Goal: Transaction & Acquisition: Purchase product/service

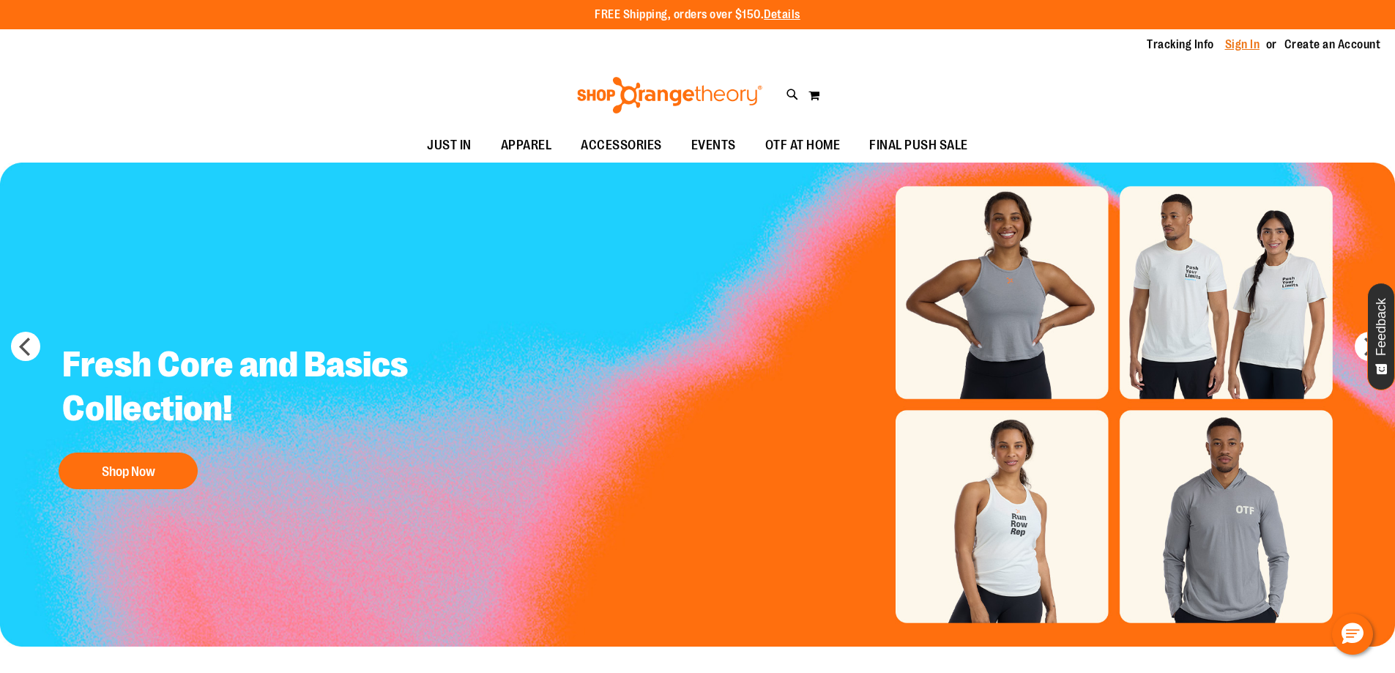
type input "**********"
click at [1252, 42] on link "Sign In" at bounding box center [1242, 45] width 35 height 16
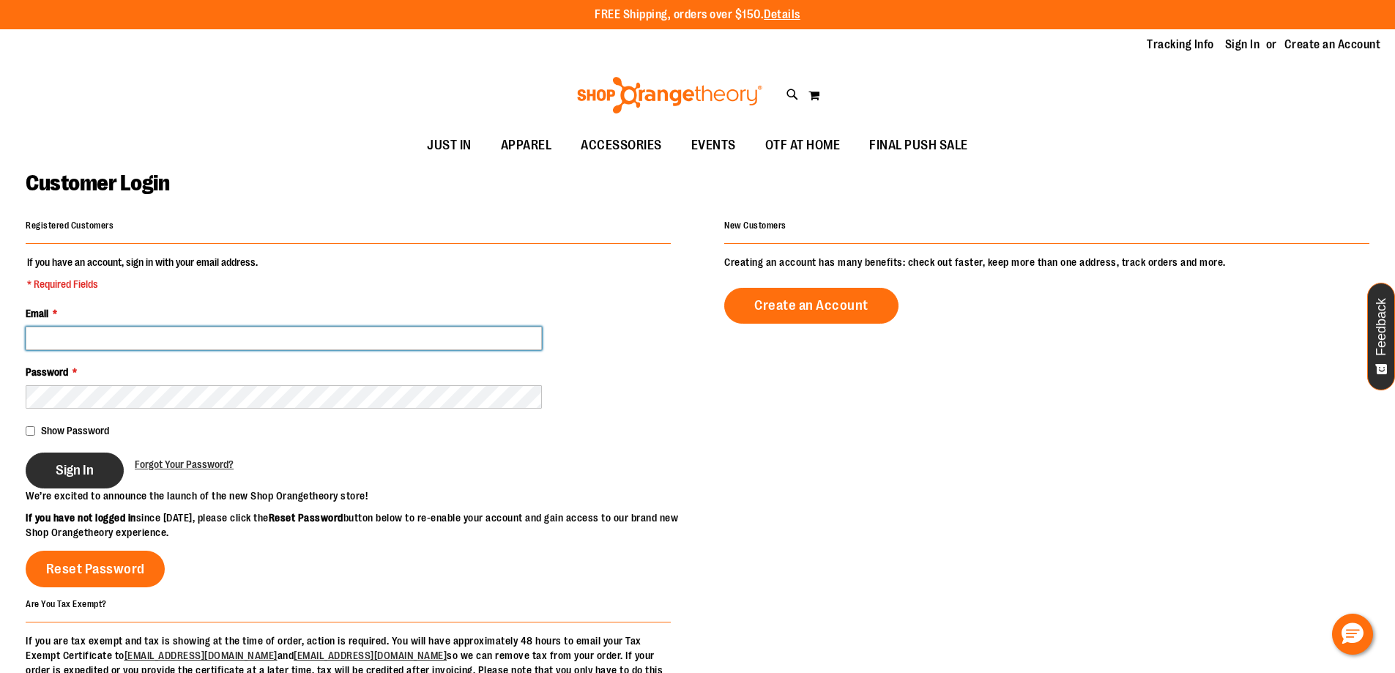
type input "**********"
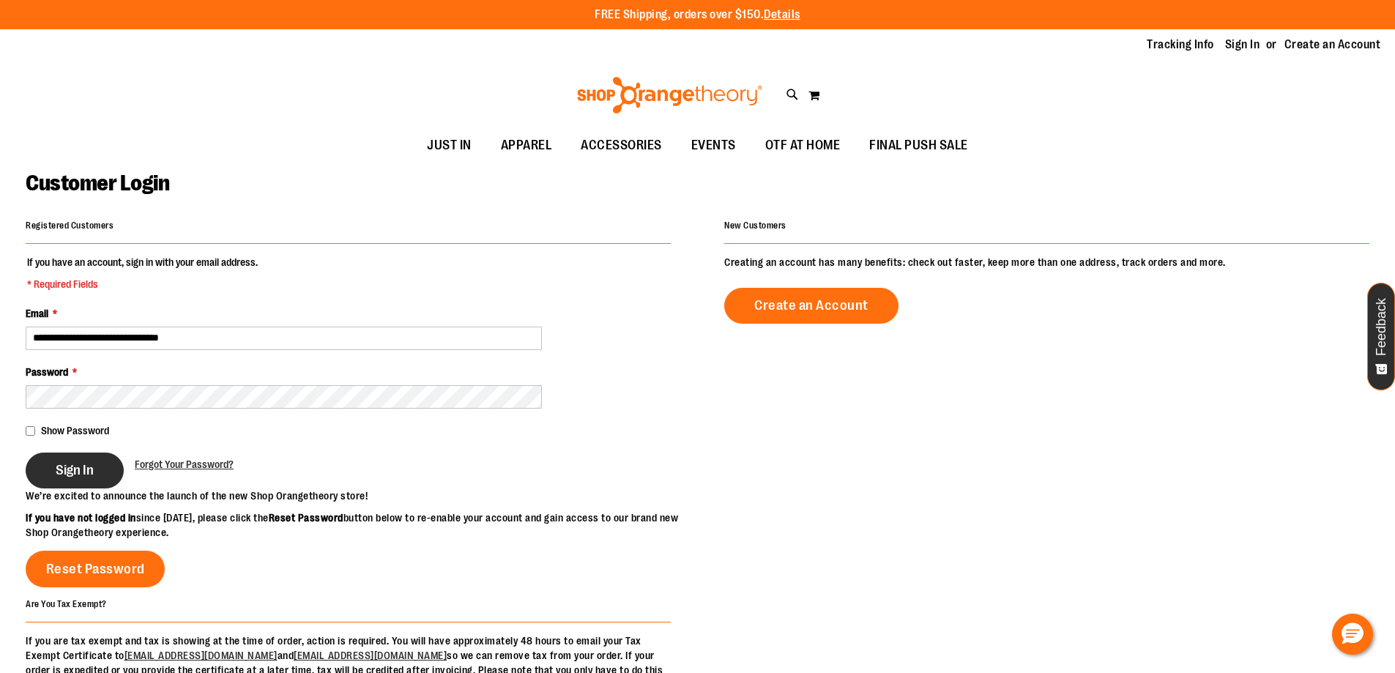
type input "**********"
click at [105, 465] on button "Sign In" at bounding box center [75, 471] width 98 height 36
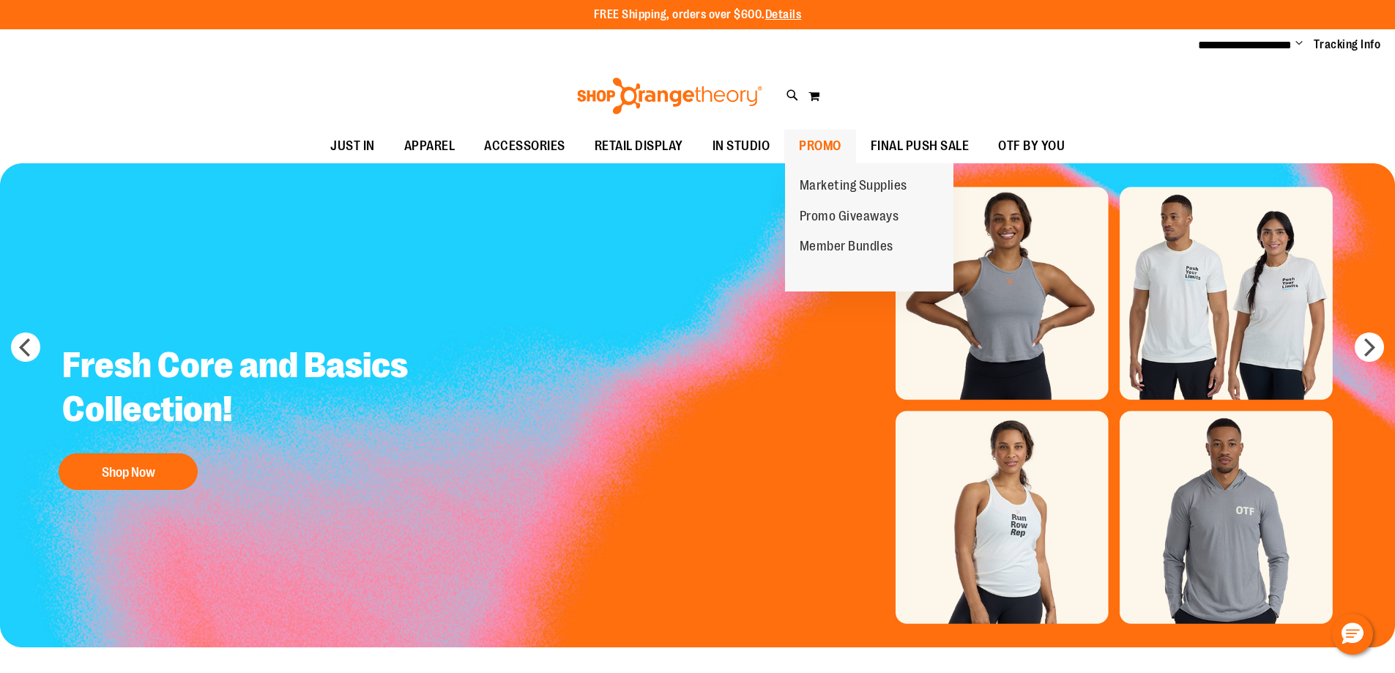
type input "**********"
click at [821, 142] on span "PROMO" at bounding box center [820, 146] width 42 height 33
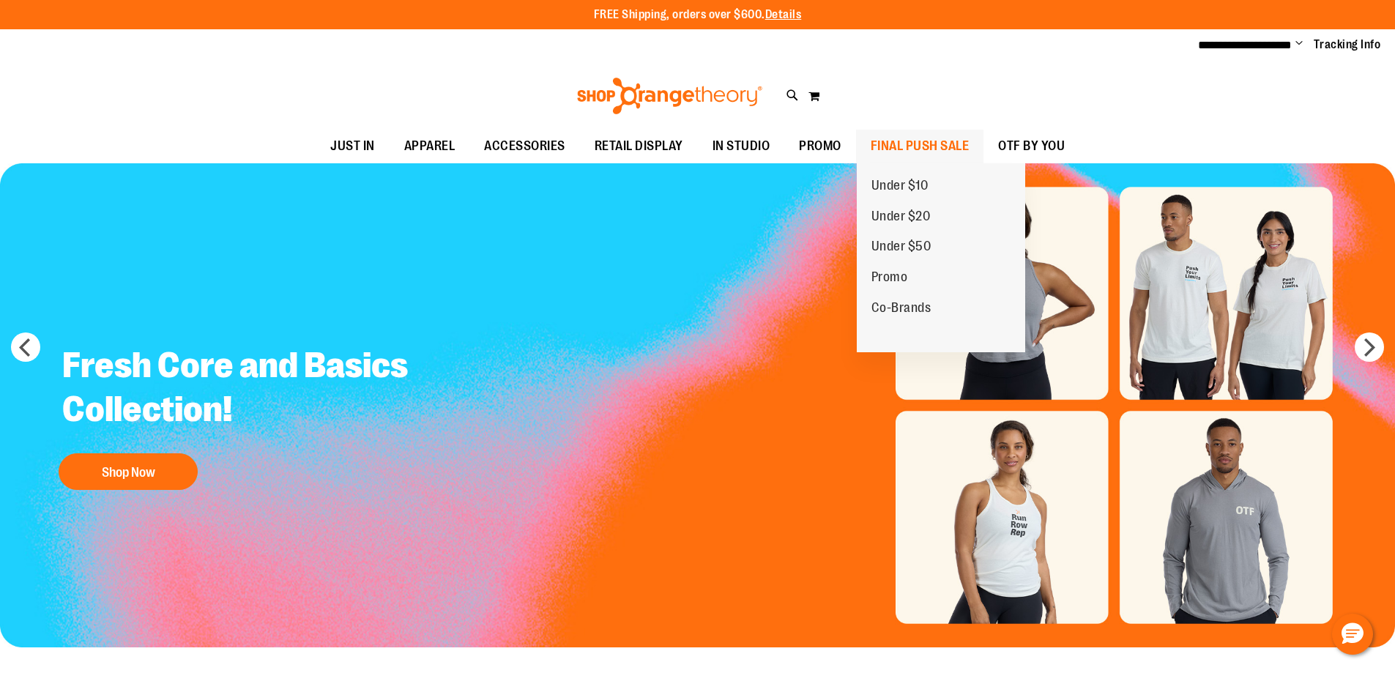
click at [947, 138] on span "FINAL PUSH SALE" at bounding box center [920, 146] width 99 height 33
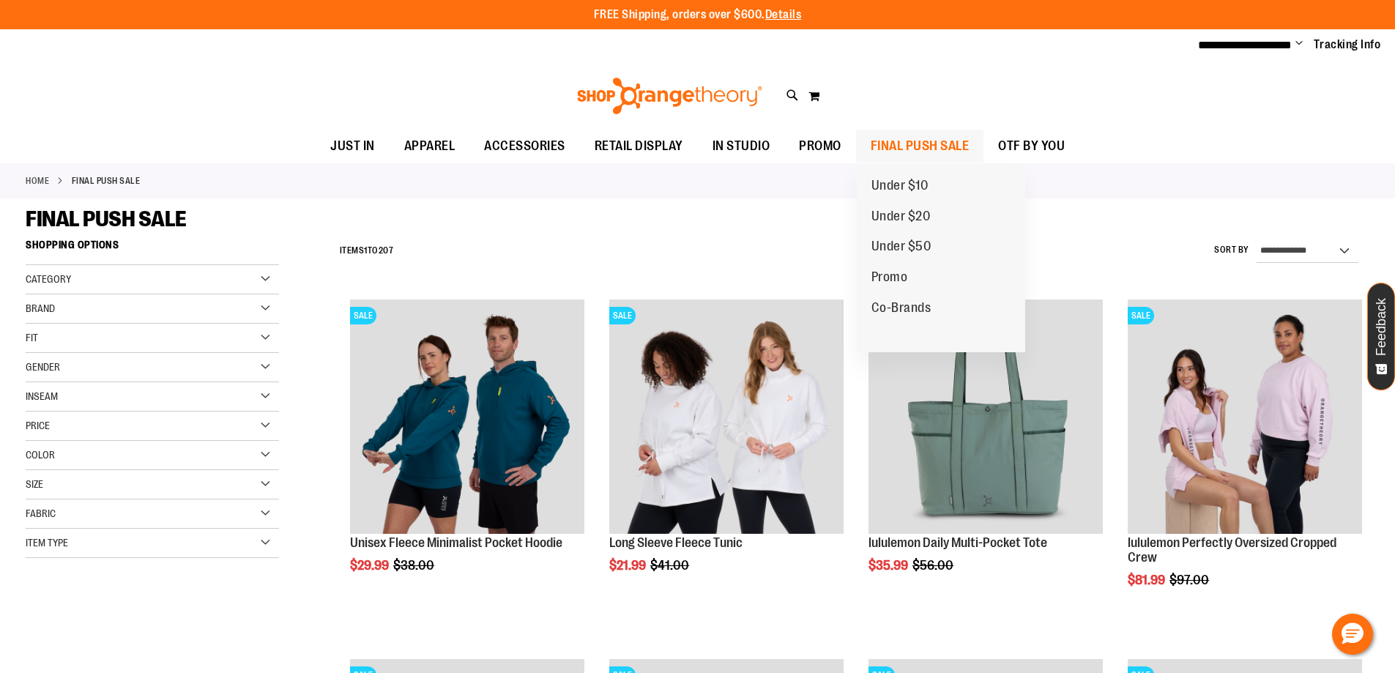
type input "**********"
click at [931, 142] on span "FINAL PUSH SALE" at bounding box center [920, 146] width 99 height 33
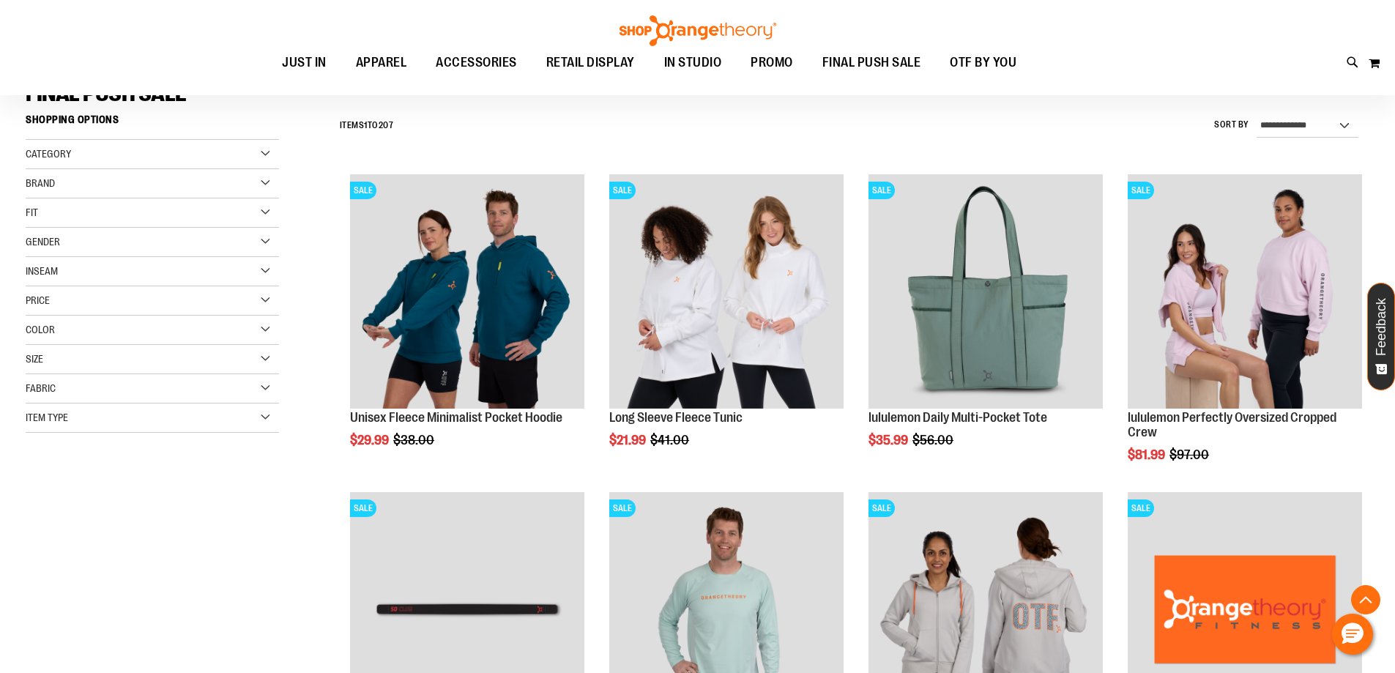
scroll to position [292, 0]
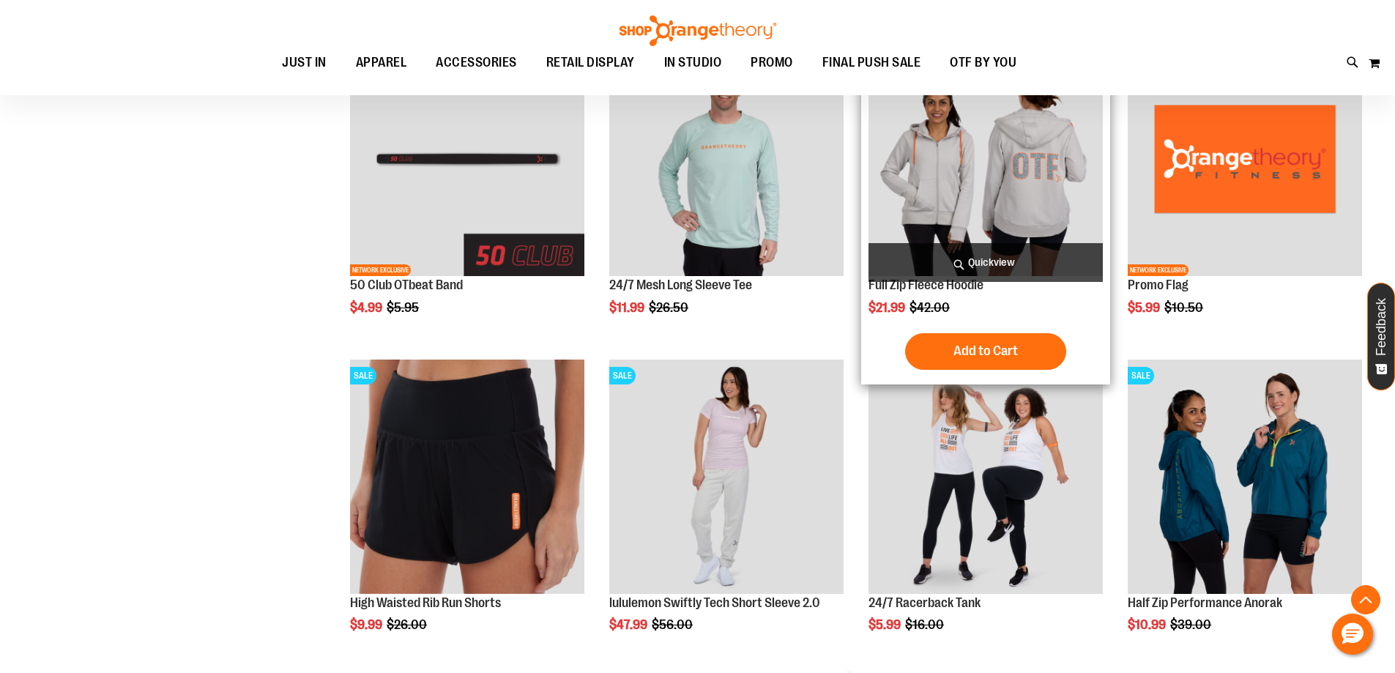
scroll to position [439, 0]
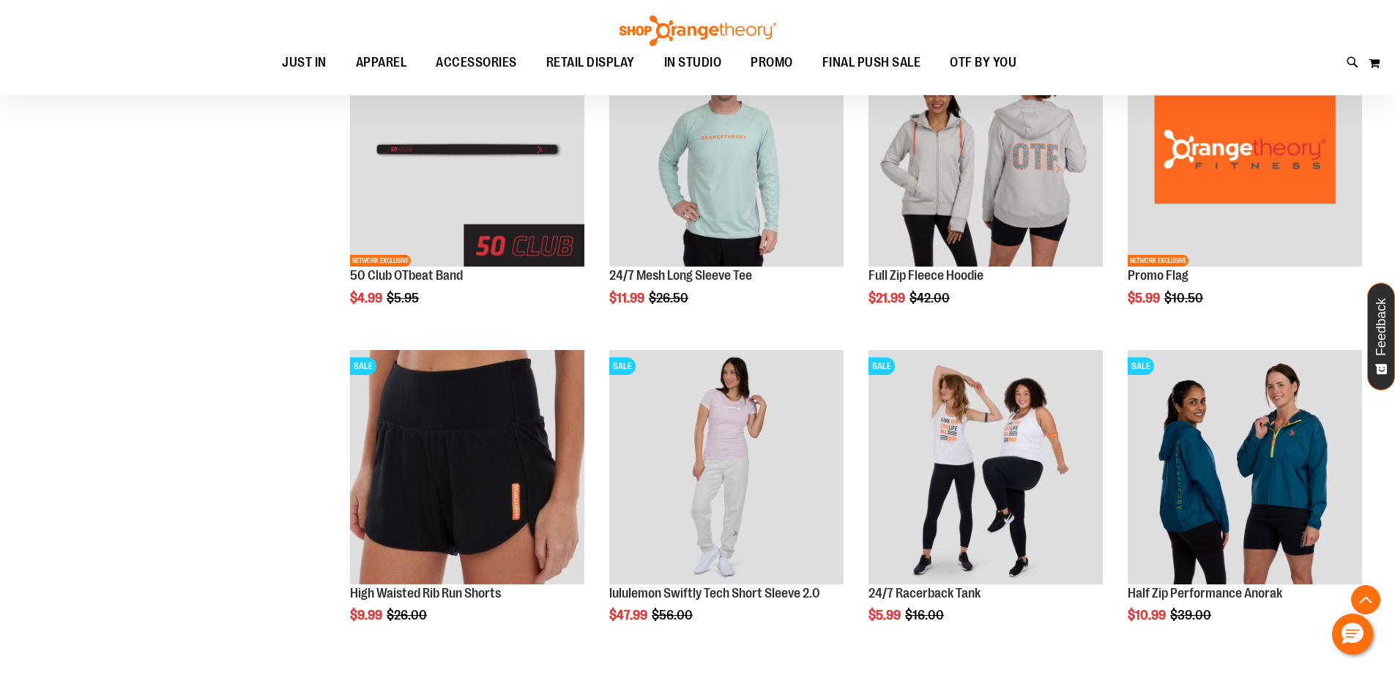
scroll to position [585, 0]
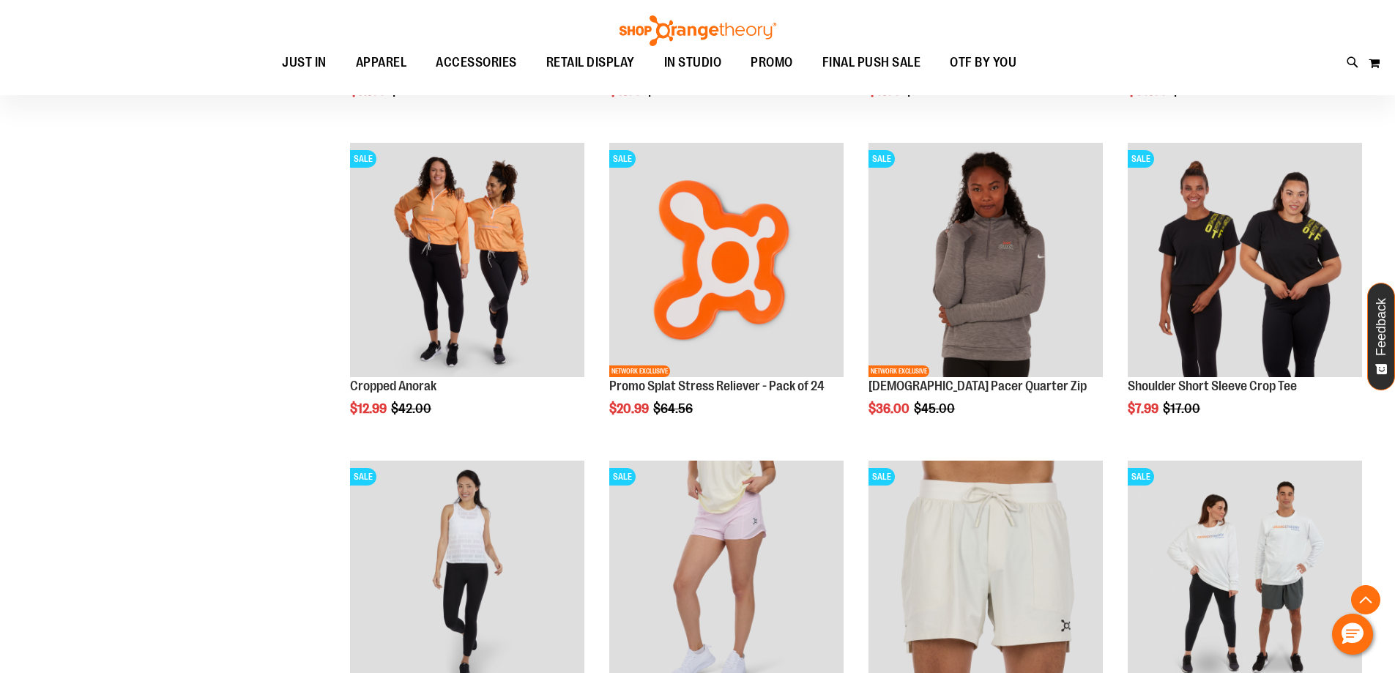
scroll to position [1611, 0]
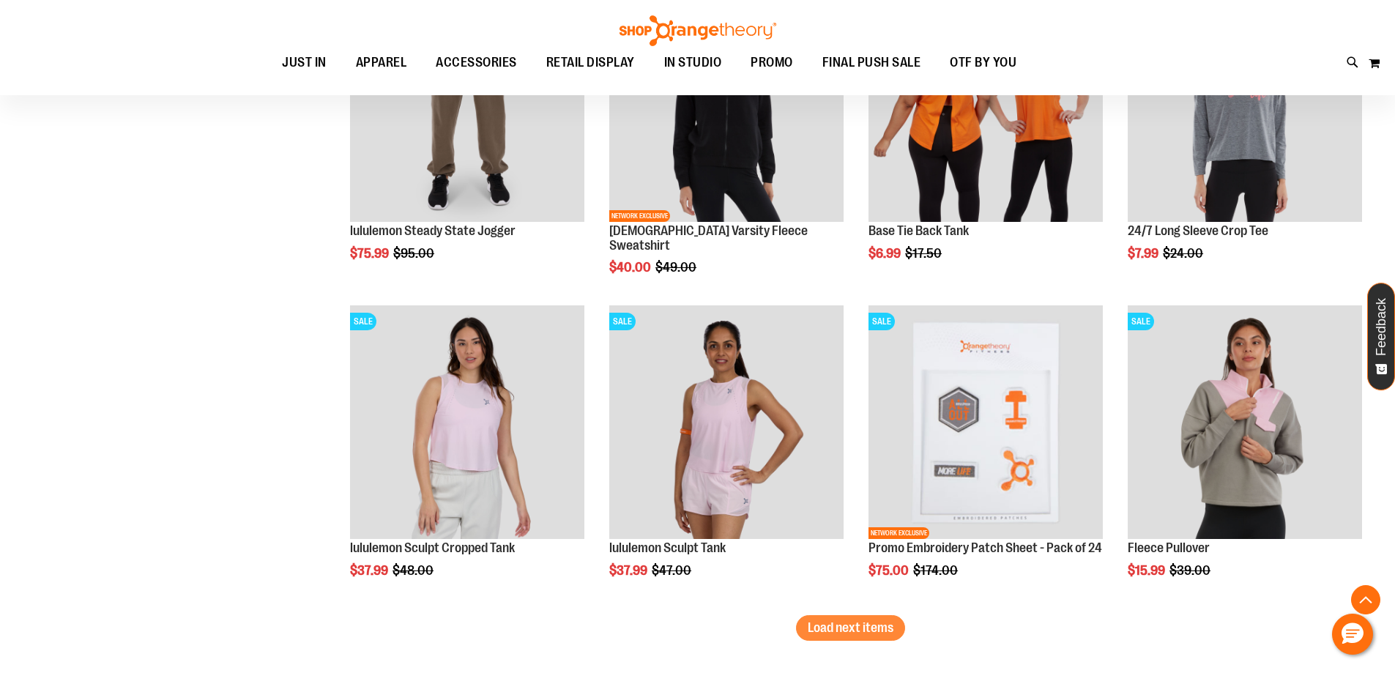
scroll to position [2563, 0]
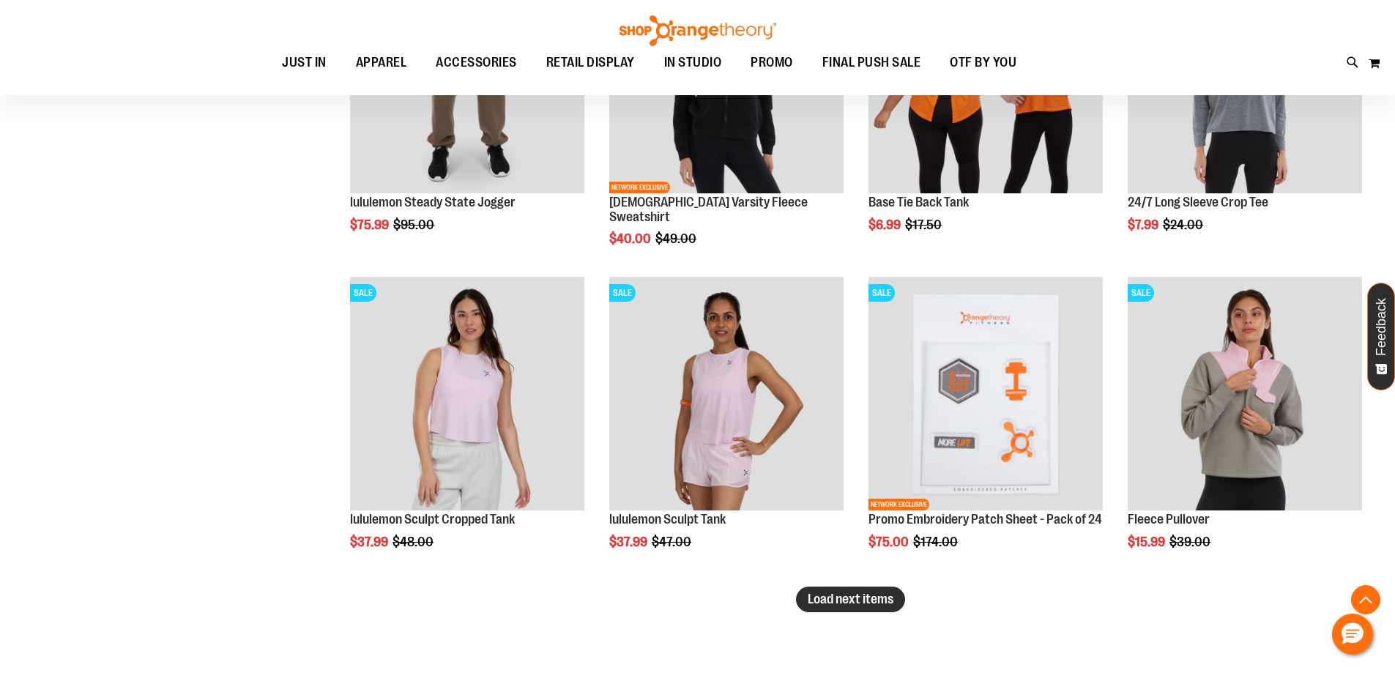
type input "**********"
click at [827, 596] on span "Load next items" at bounding box center [851, 599] width 86 height 15
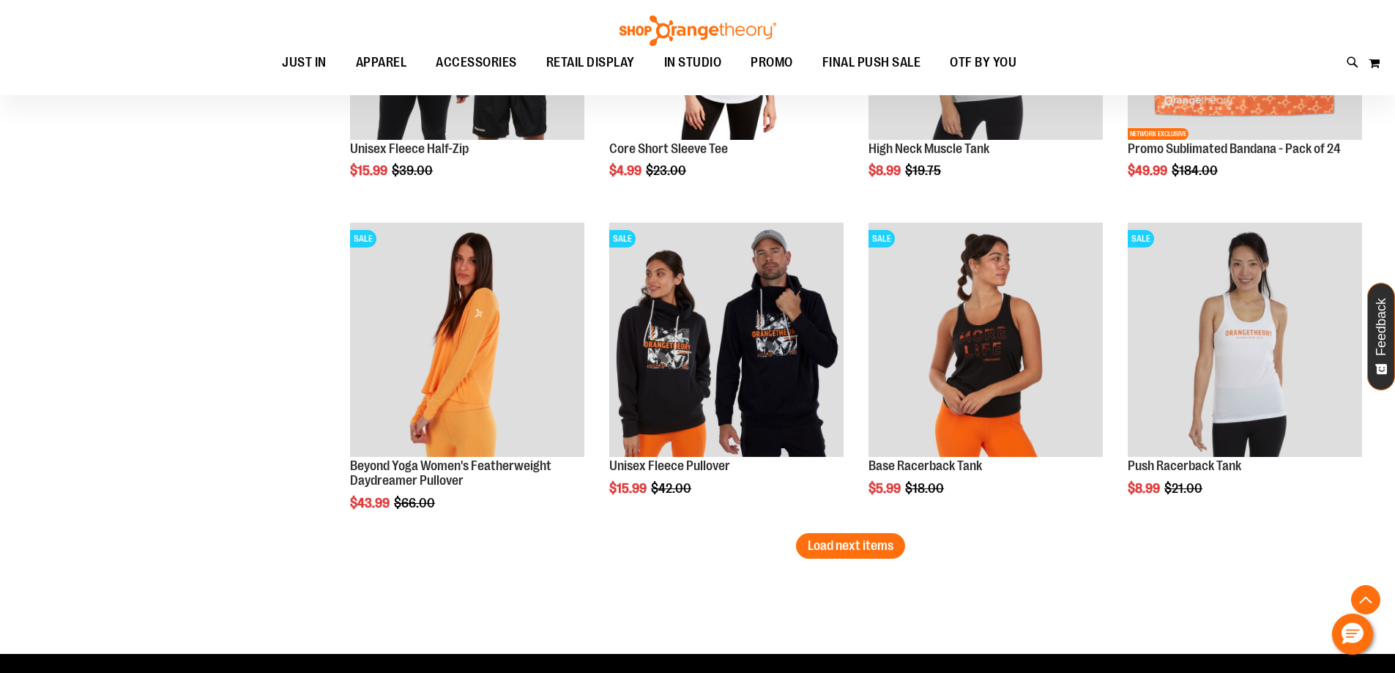
scroll to position [3661, 0]
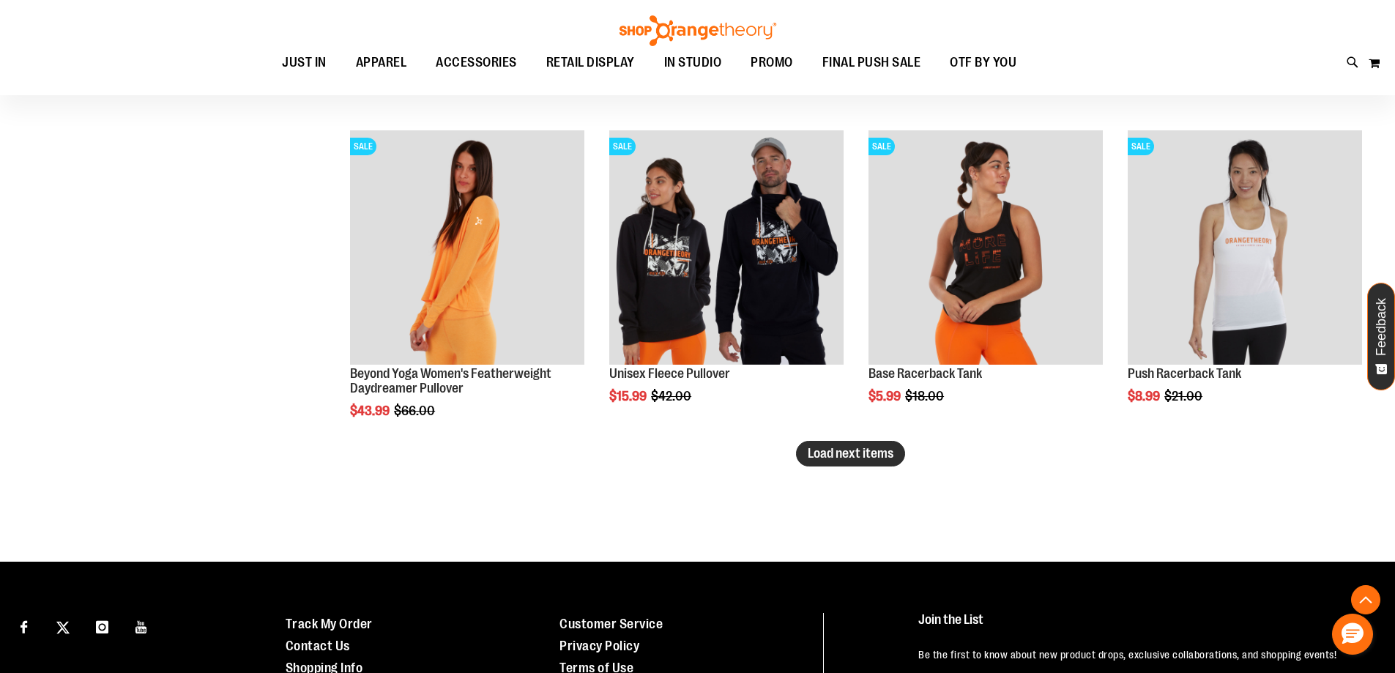
click at [807, 451] on button "Load next items" at bounding box center [850, 454] width 109 height 26
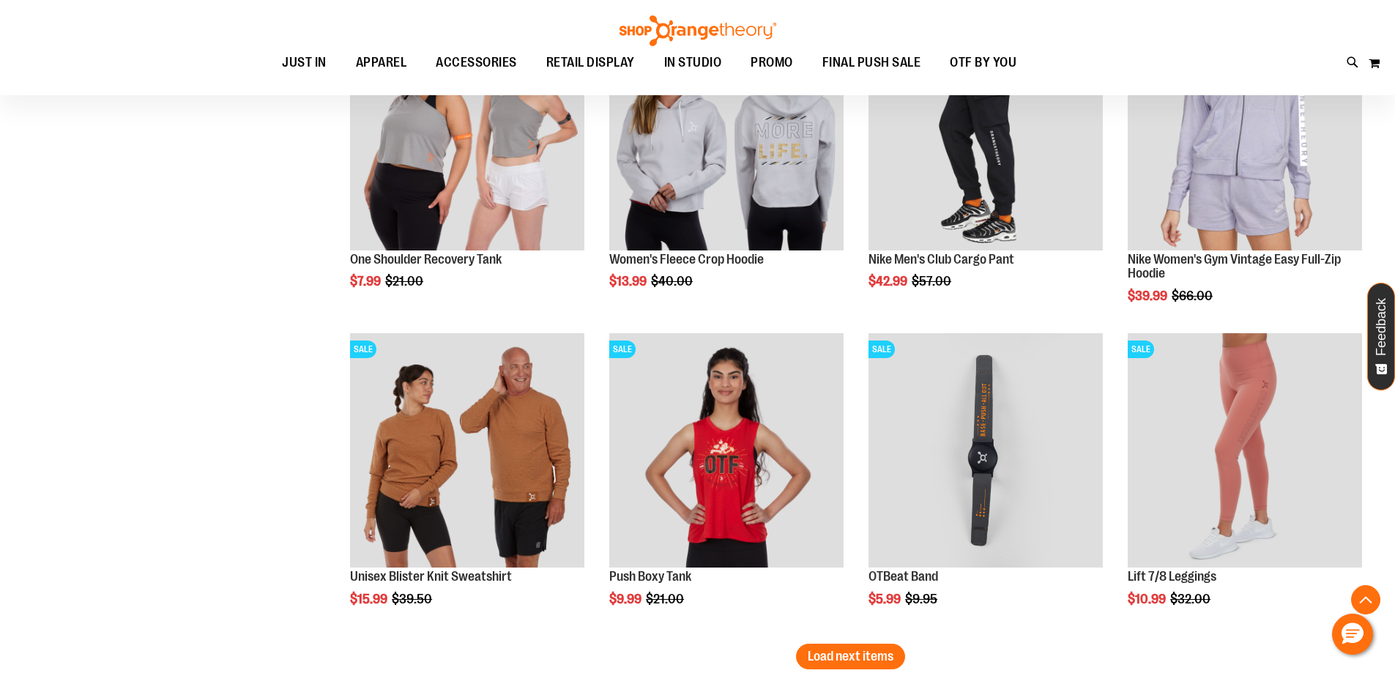
scroll to position [4540, 0]
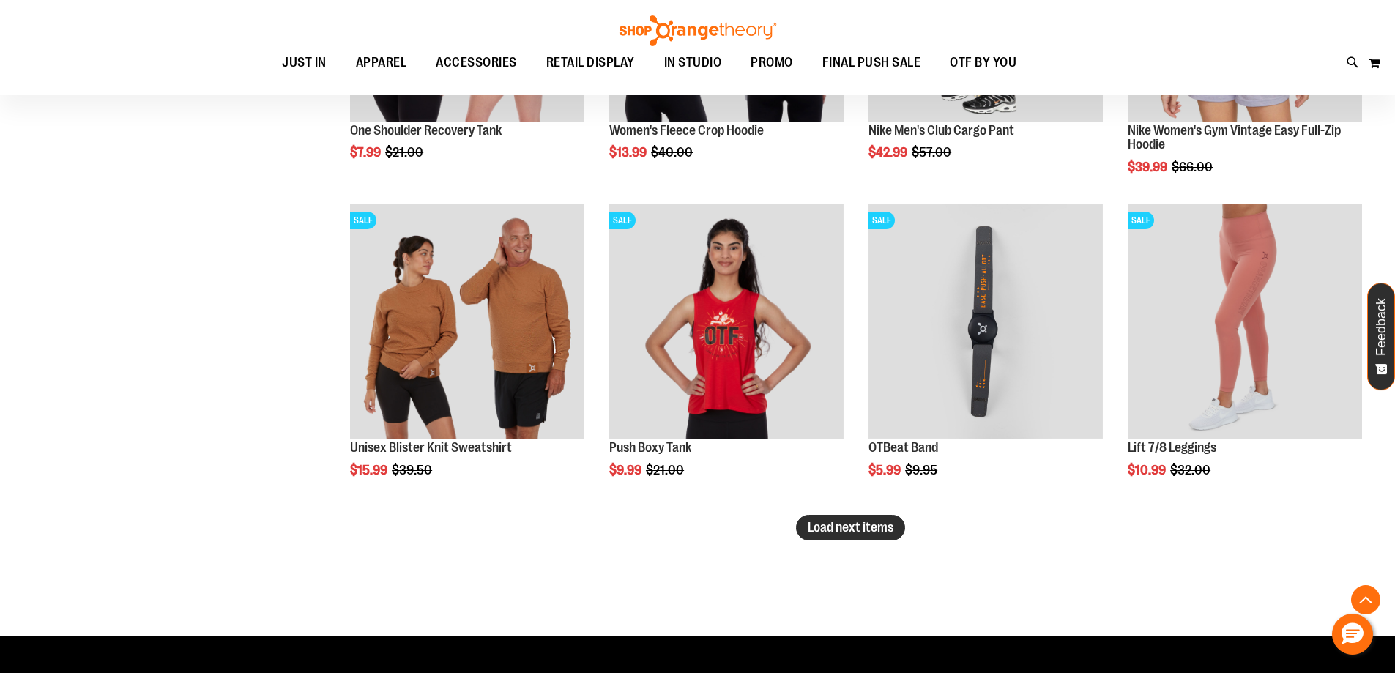
click at [883, 532] on span "Load next items" at bounding box center [851, 527] width 86 height 15
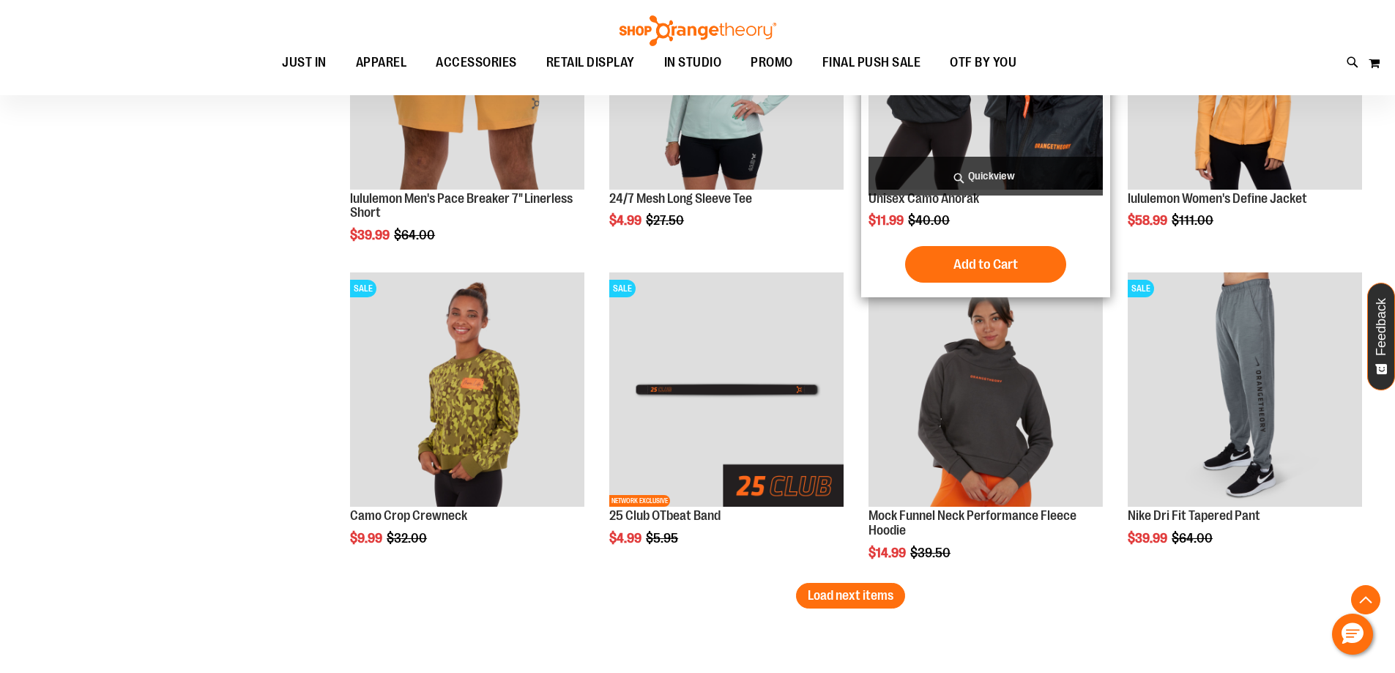
scroll to position [5492, 0]
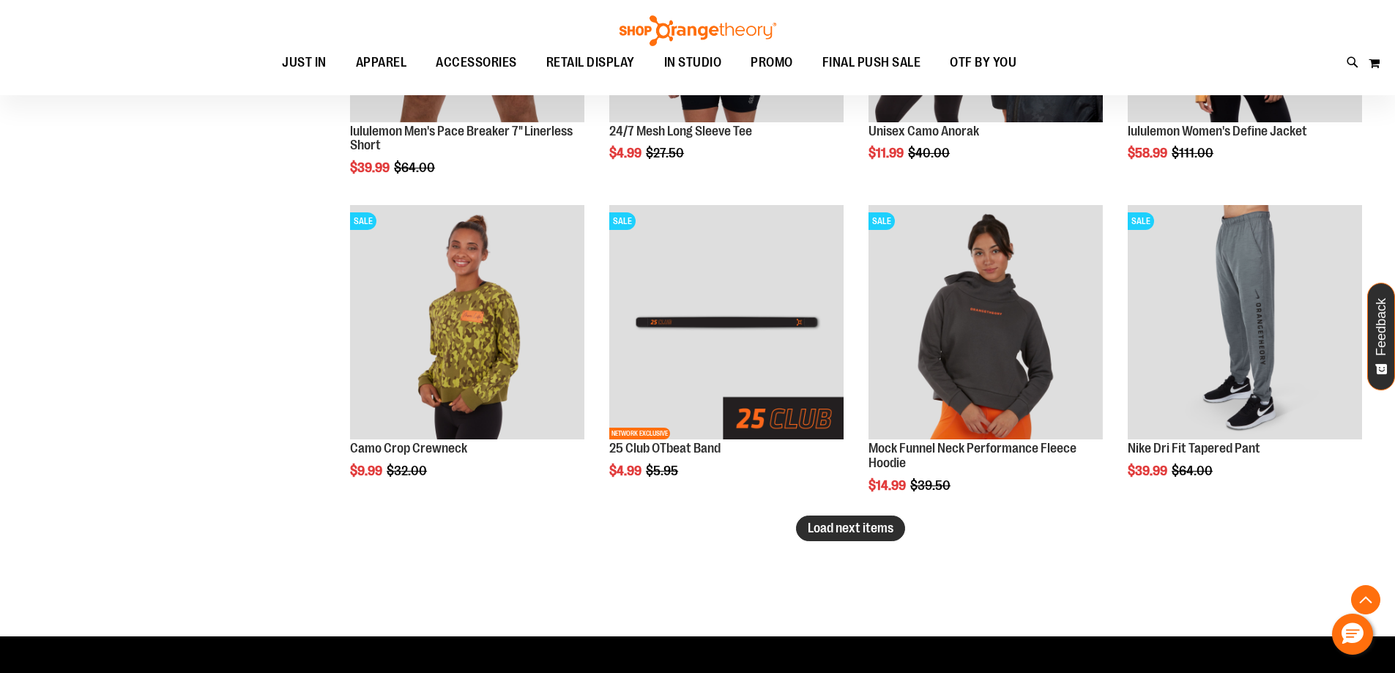
click at [867, 530] on span "Load next items" at bounding box center [851, 528] width 86 height 15
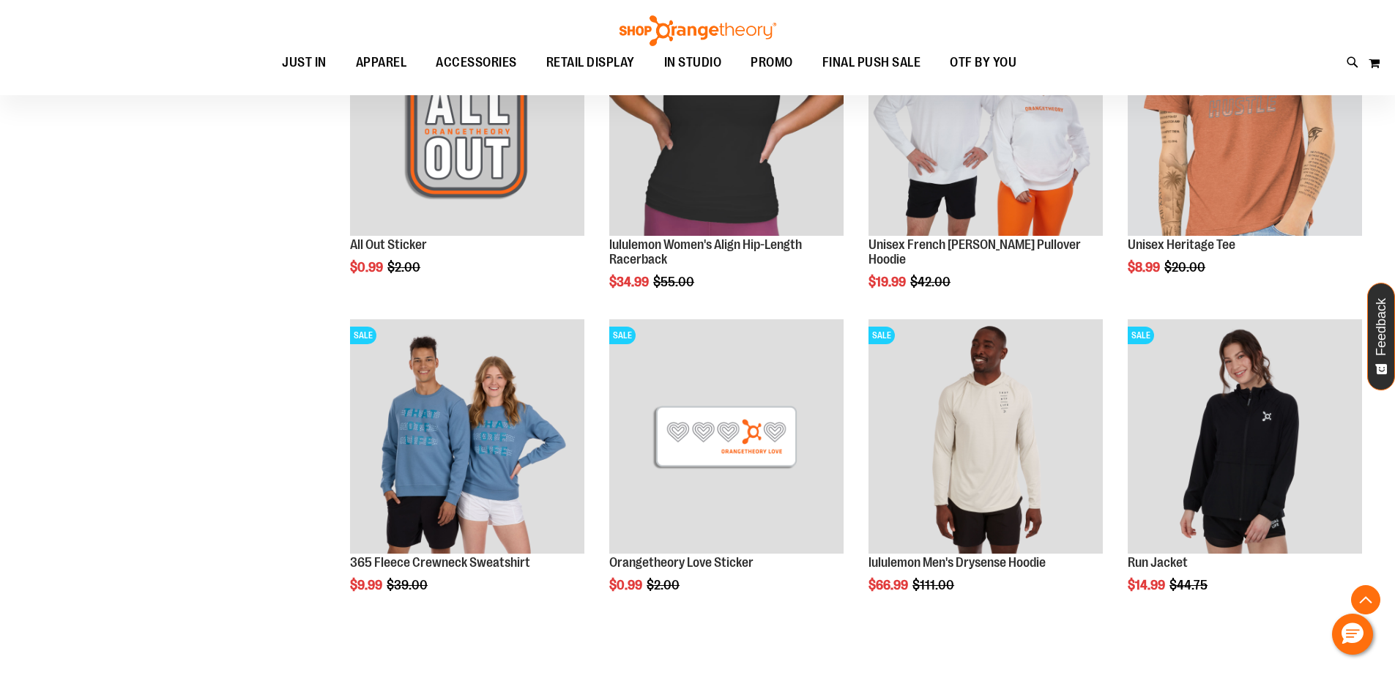
scroll to position [6444, 0]
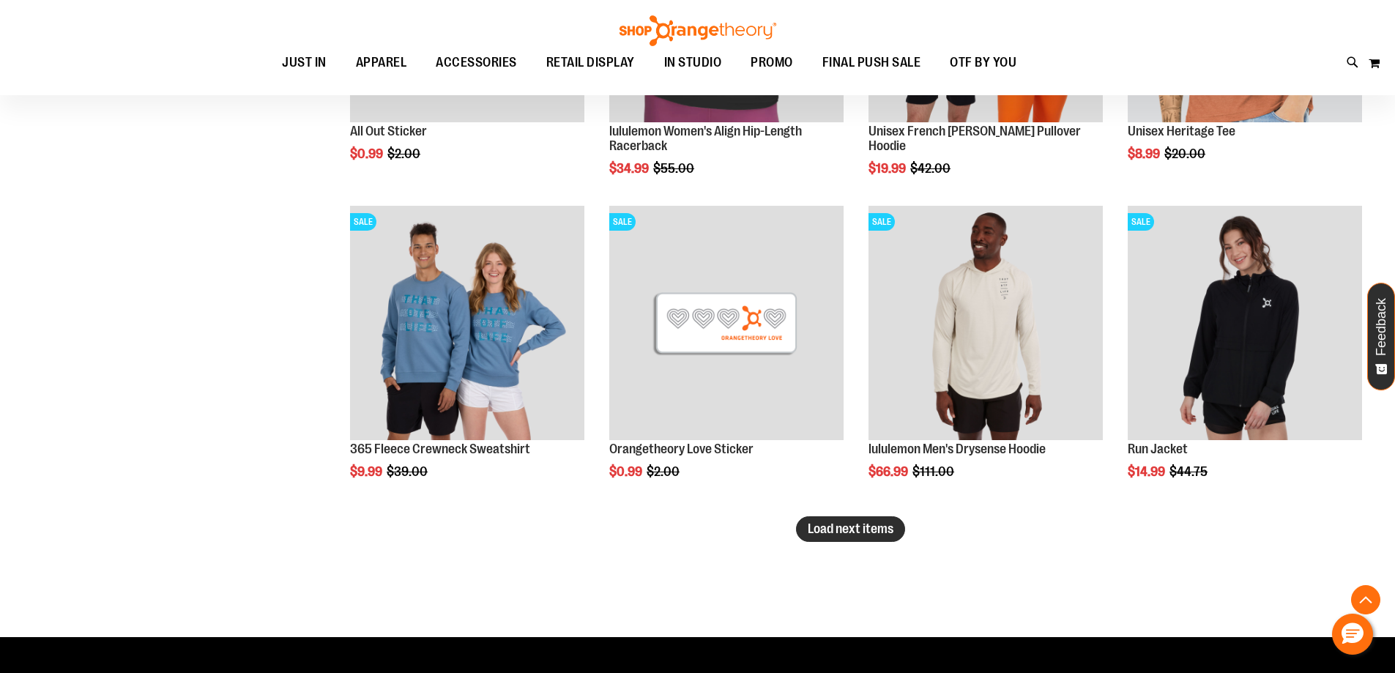
click at [868, 527] on span "Load next items" at bounding box center [851, 528] width 86 height 15
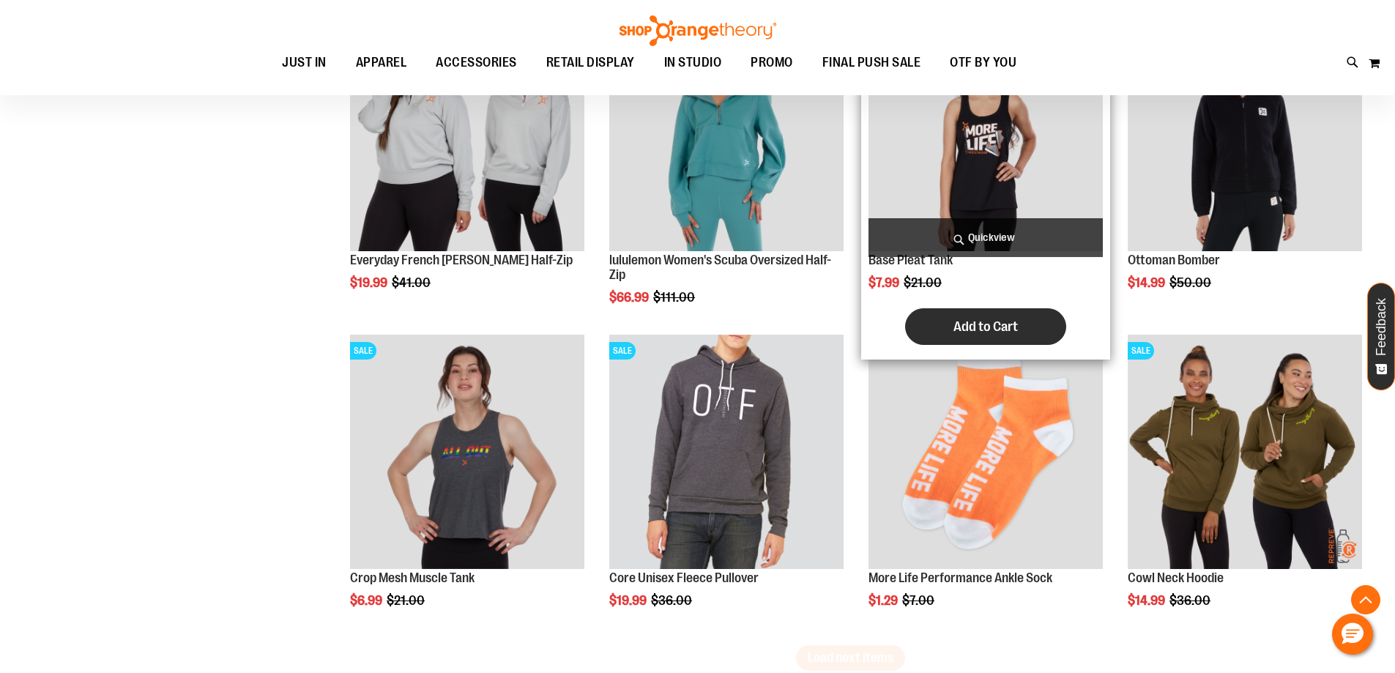
scroll to position [7396, 0]
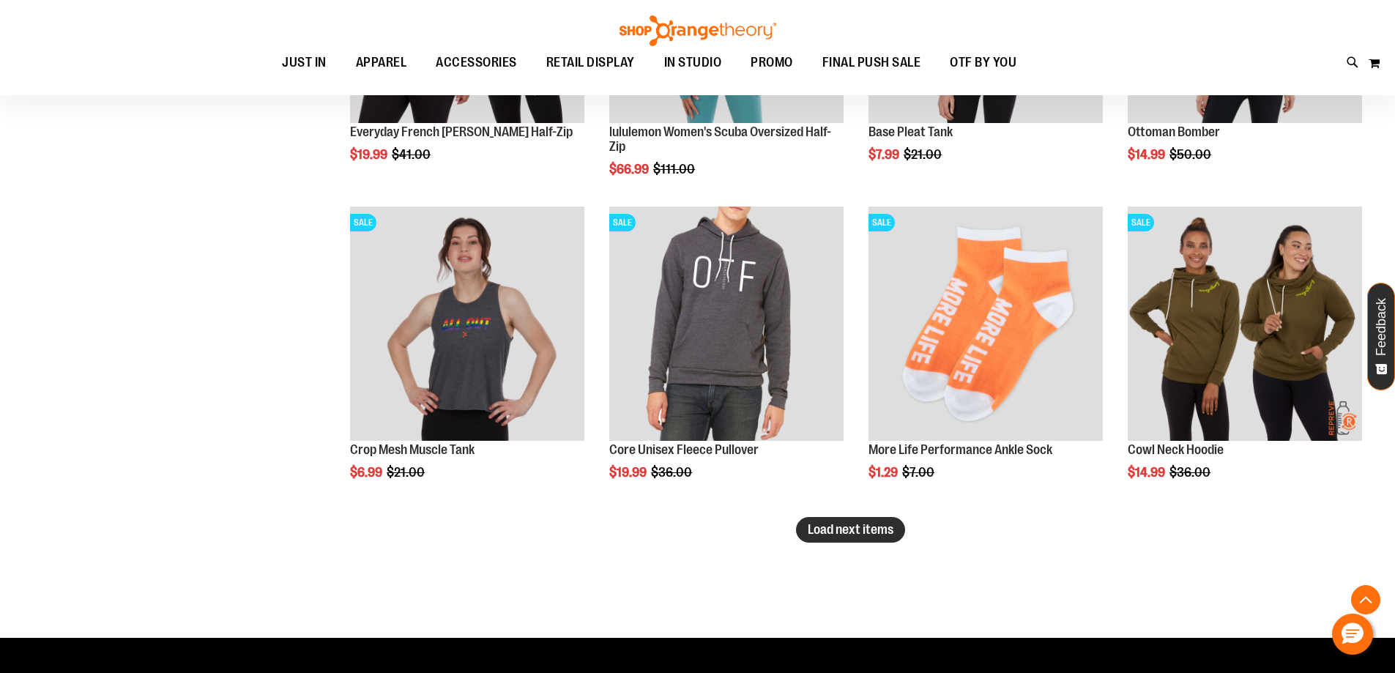
click at [859, 528] on span "Load next items" at bounding box center [851, 529] width 86 height 15
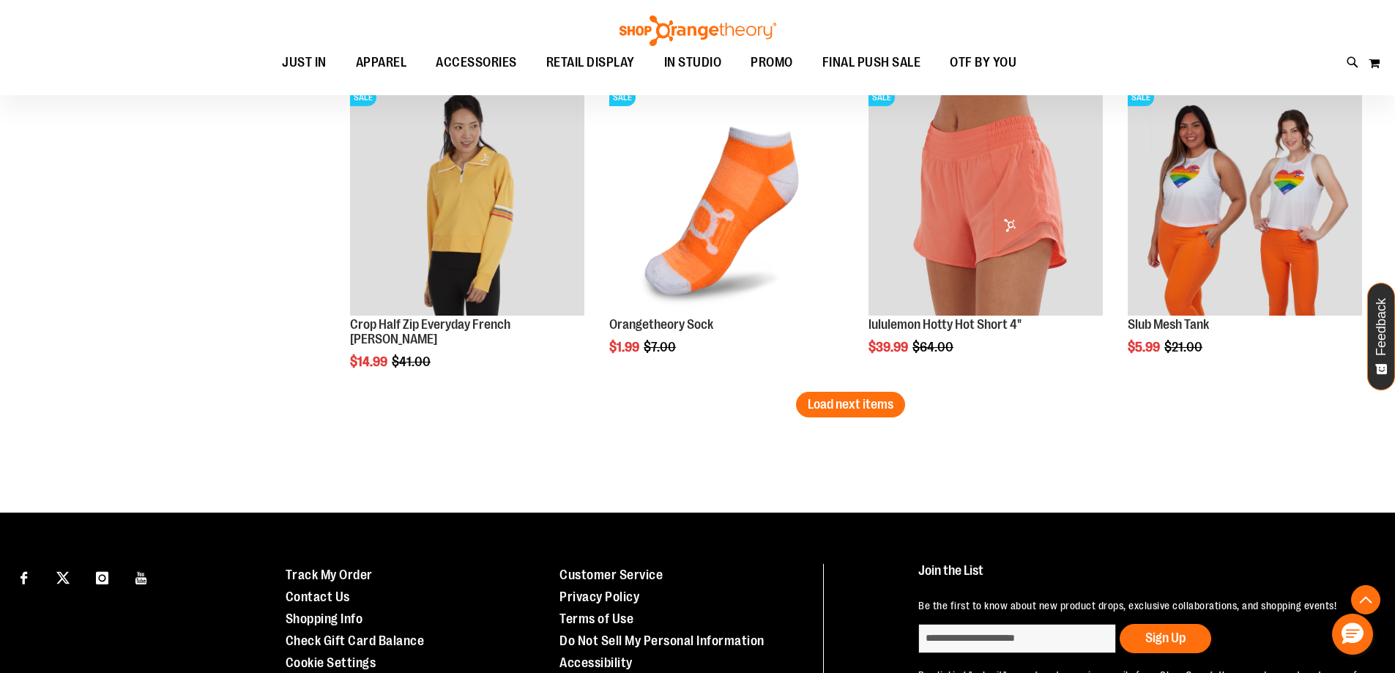
scroll to position [8495, 0]
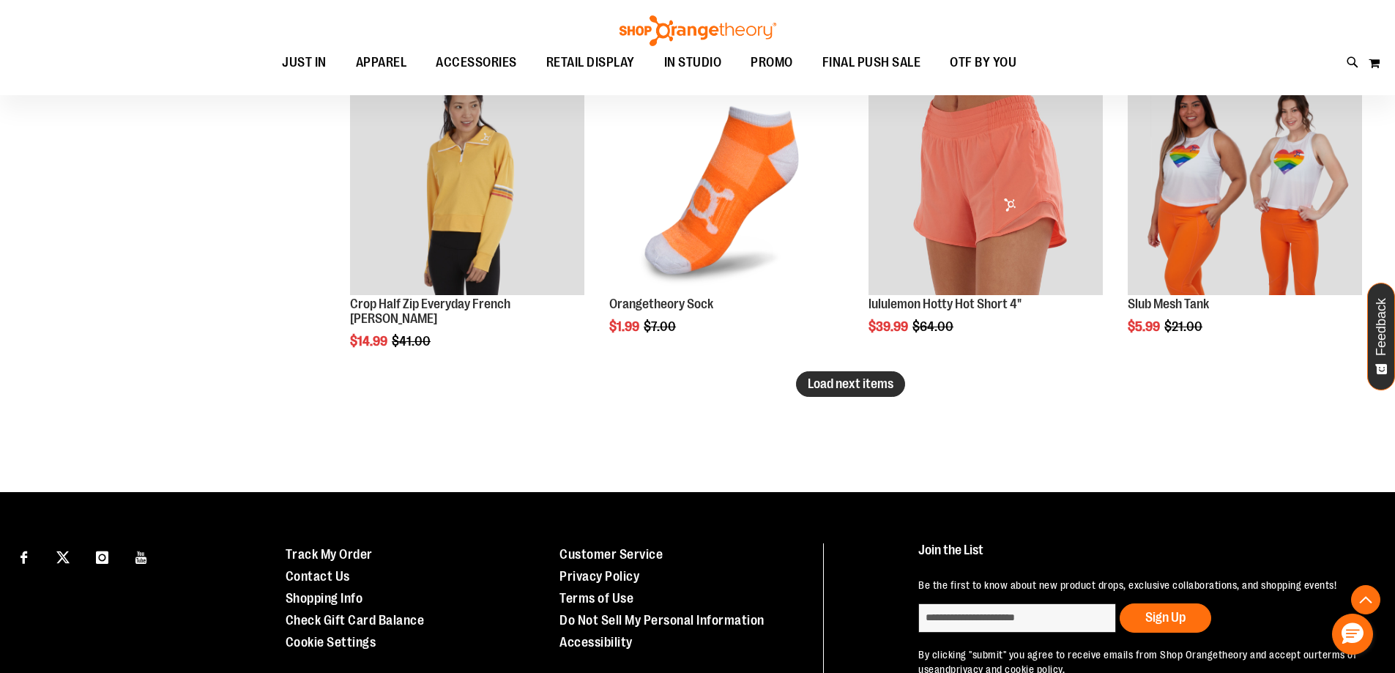
click at [858, 390] on span "Load next items" at bounding box center [851, 383] width 86 height 15
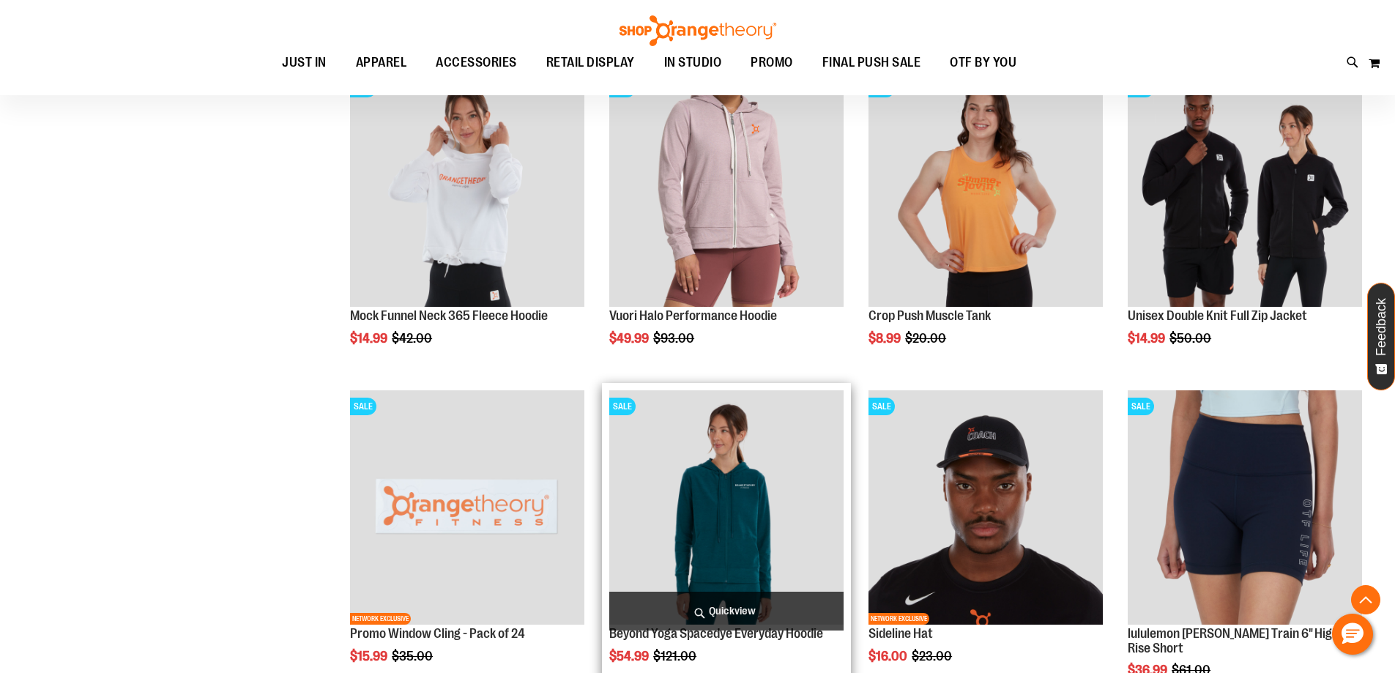
scroll to position [9227, 0]
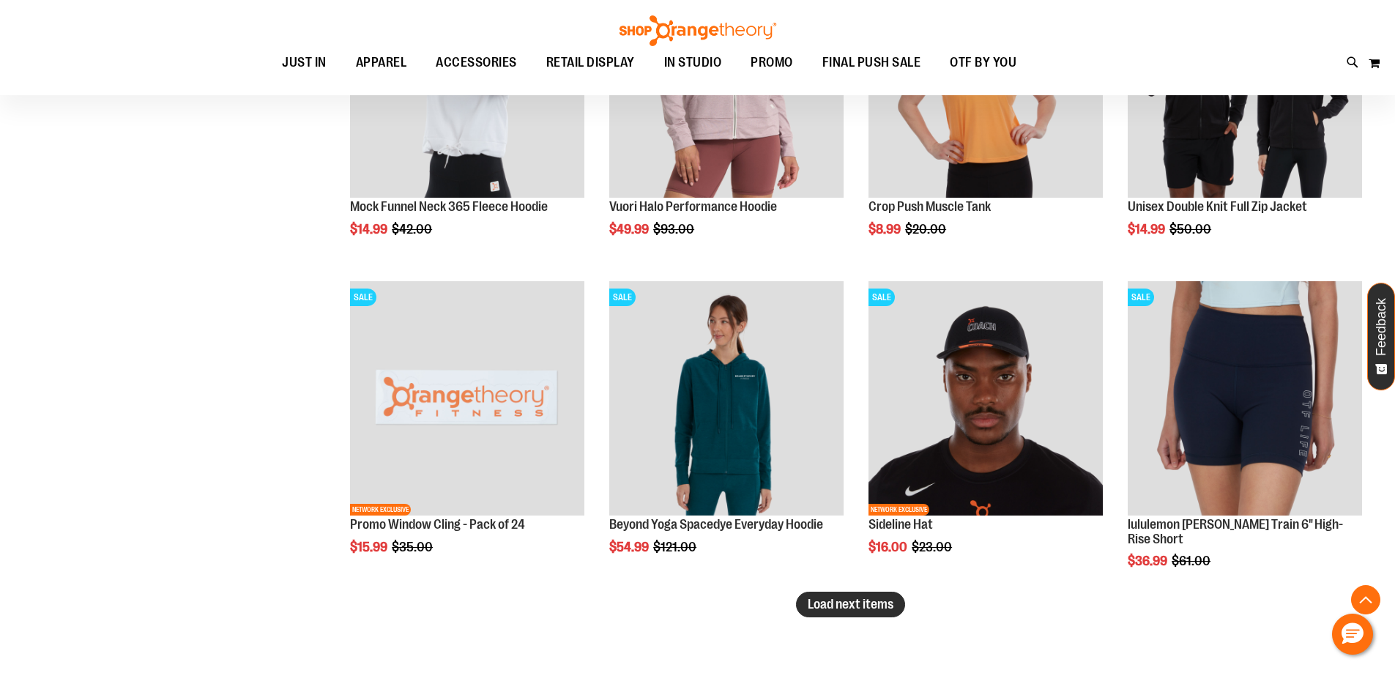
click at [830, 603] on span "Load next items" at bounding box center [851, 604] width 86 height 15
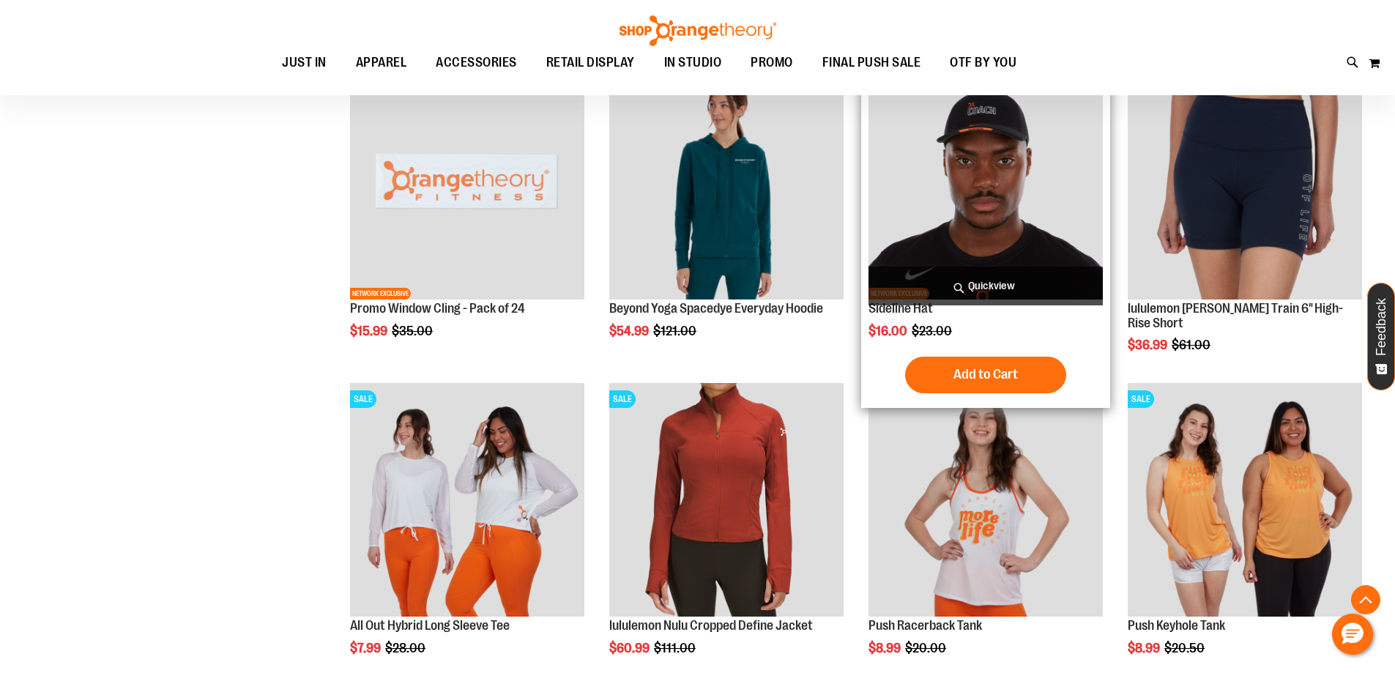
scroll to position [9310, 0]
